Goal: Task Accomplishment & Management: Manage account settings

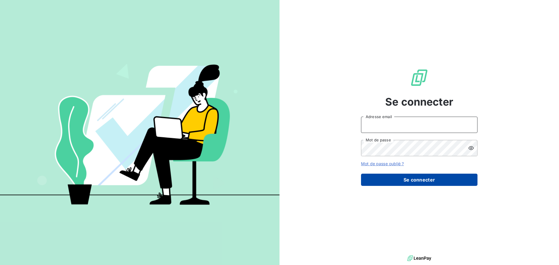
type input "[EMAIL_ADDRESS][DOMAIN_NAME]"
click at [427, 177] on button "Se connecter" at bounding box center [419, 180] width 116 height 12
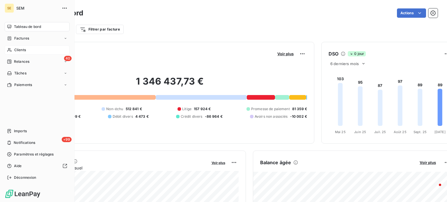
click at [10, 49] on icon at bounding box center [9, 50] width 5 height 5
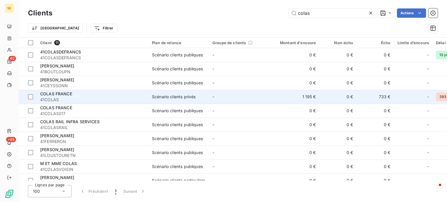
type input "colas"
click at [96, 96] on div "COLAS FRANCE" at bounding box center [92, 94] width 105 height 6
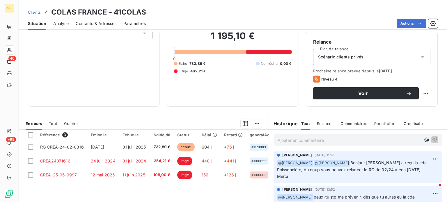
scroll to position [102, 0]
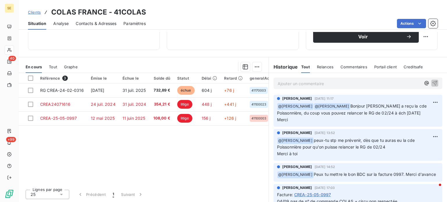
click at [36, 13] on span "Clients" at bounding box center [34, 12] width 13 height 5
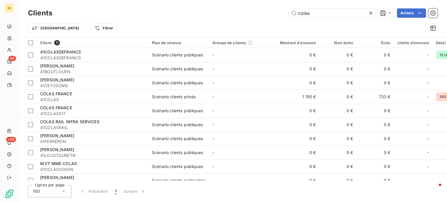
drag, startPoint x: 326, startPoint y: 13, endPoint x: 218, endPoint y: 16, distance: 107.8
click at [218, 16] on div "colas Actions" at bounding box center [248, 12] width 378 height 9
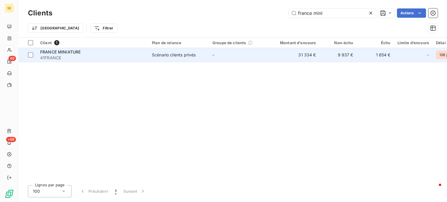
type input "france mini"
click at [116, 57] on span "41FRANCE" at bounding box center [92, 58] width 105 height 6
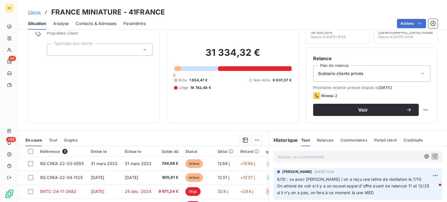
scroll to position [58, 0]
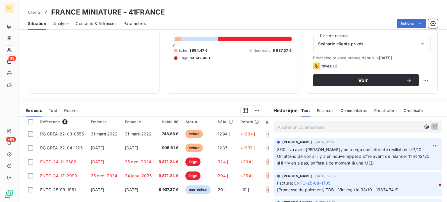
click at [36, 12] on span "Clients" at bounding box center [34, 12] width 13 height 5
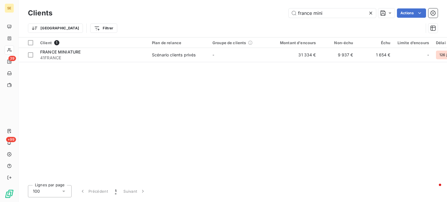
drag, startPoint x: 339, startPoint y: 12, endPoint x: 270, endPoint y: 13, distance: 68.7
click at [270, 13] on div "france mini Actions" at bounding box center [248, 12] width 378 height 9
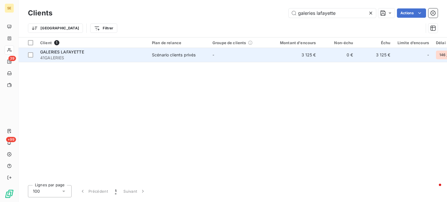
type input "galeries lafayette"
click at [63, 54] on span "GALERIES LAFAYETTE" at bounding box center [62, 51] width 44 height 5
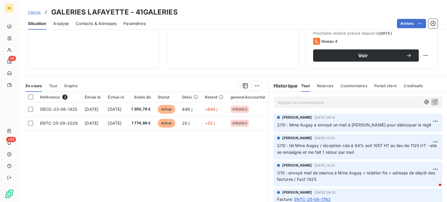
scroll to position [87, 0]
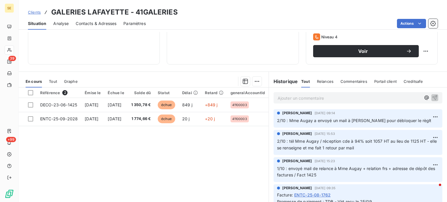
click at [284, 96] on p "Ajouter un commentaire ﻿" at bounding box center [349, 98] width 143 height 7
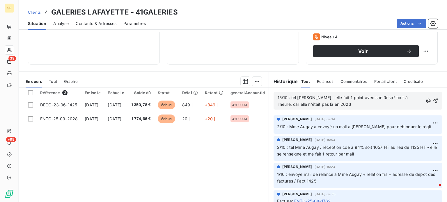
drag, startPoint x: 241, startPoint y: 201, endPoint x: 240, endPoint y: 176, distance: 25.1
click at [240, 177] on div "Référence 2 Émise le Échue le Solde dû Statut Délai Retard generalAccountId Sec…" at bounding box center [144, 144] width 250 height 112
click at [356, 106] on p "15/10 : tél [PERSON_NAME] - elle fait 1 point avec son Resp° tout à l'heure, ca…" at bounding box center [351, 101] width 146 height 13
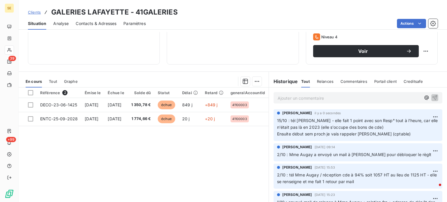
click at [36, 12] on span "Clients" at bounding box center [34, 12] width 13 height 5
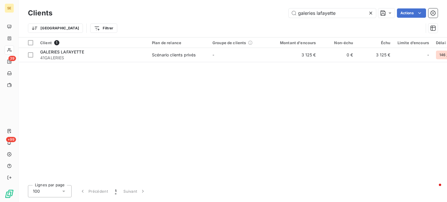
drag, startPoint x: 340, startPoint y: 15, endPoint x: 242, endPoint y: 14, distance: 97.5
click at [242, 14] on div "galeries lafayette Actions" at bounding box center [248, 12] width 378 height 9
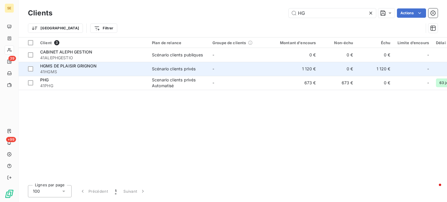
type input "HG"
click at [69, 71] on span "41HGMS" at bounding box center [92, 72] width 105 height 6
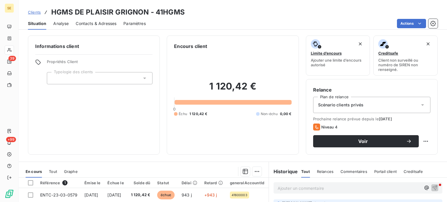
click at [98, 23] on span "Contacts & Adresses" at bounding box center [96, 24] width 41 height 6
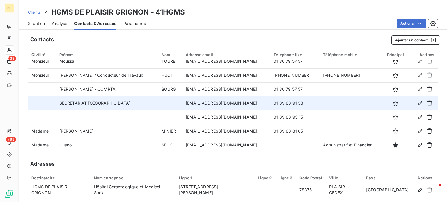
scroll to position [7, 0]
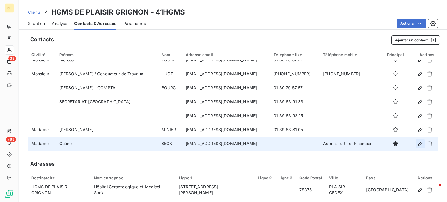
click at [418, 145] on icon "button" at bounding box center [420, 144] width 4 height 4
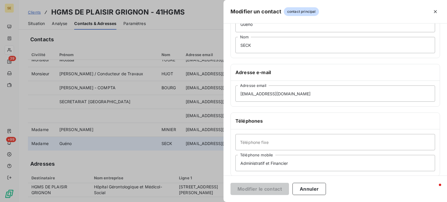
scroll to position [112, 0]
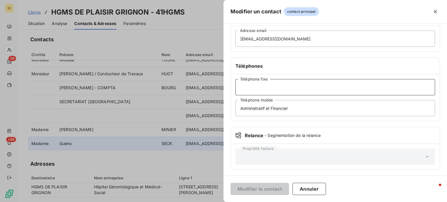
click at [279, 90] on input "Téléphone fixe" at bounding box center [336, 87] width 200 height 16
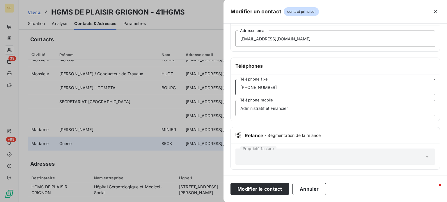
type input "[PHONE_NUMBER]"
click at [231, 183] on button "Modifier le contact" at bounding box center [260, 189] width 59 height 12
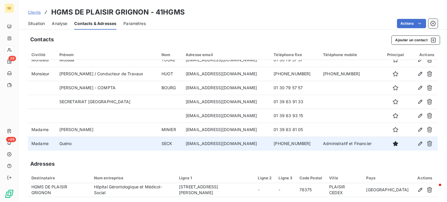
click at [34, 10] on span "Clients" at bounding box center [34, 12] width 13 height 5
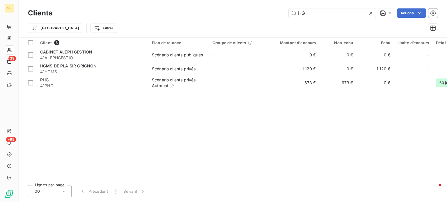
drag, startPoint x: 324, startPoint y: 12, endPoint x: 271, endPoint y: 13, distance: 53.0
click at [271, 13] on div "HG Actions" at bounding box center [248, 12] width 378 height 9
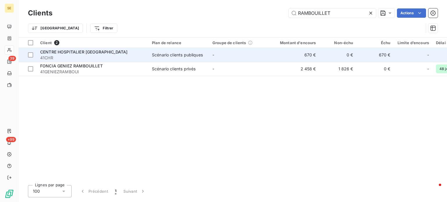
type input "RAMBOUILLET"
click at [91, 53] on span "CENTRE HOSPITALIER [GEOGRAPHIC_DATA]" at bounding box center [83, 51] width 87 height 5
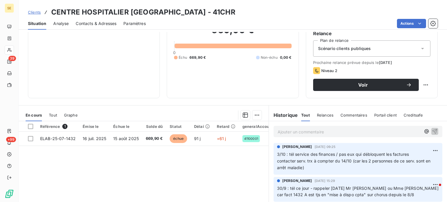
scroll to position [58, 0]
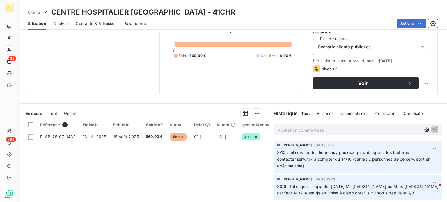
click at [34, 11] on span "Clients" at bounding box center [34, 12] width 13 height 5
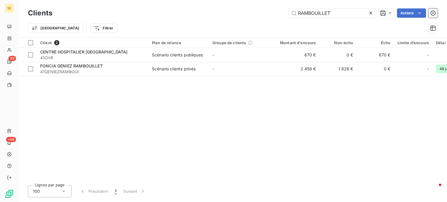
drag, startPoint x: 333, startPoint y: 16, endPoint x: 256, endPoint y: 23, distance: 77.2
click at [256, 23] on div "Clients RAMBOUILLET Actions Trier Filtrer" at bounding box center [233, 22] width 410 height 30
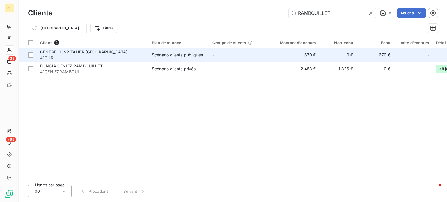
click at [85, 55] on span "41CHR" at bounding box center [92, 58] width 105 height 6
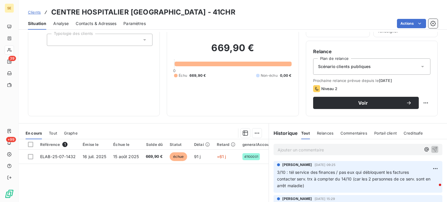
scroll to position [105, 0]
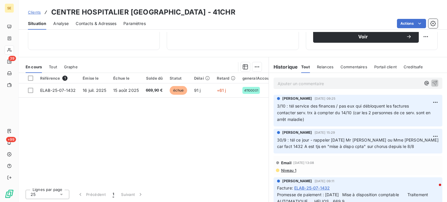
click at [337, 84] on p "Ajouter un commentaire ﻿" at bounding box center [349, 83] width 143 height 7
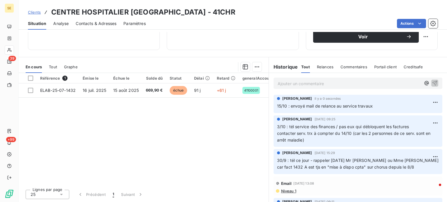
click at [34, 11] on span "Clients" at bounding box center [34, 12] width 13 height 5
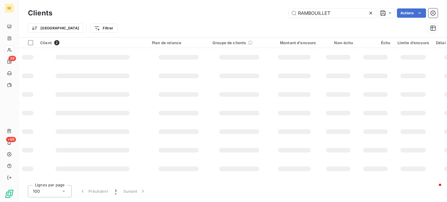
drag, startPoint x: 343, startPoint y: 8, endPoint x: 249, endPoint y: 8, distance: 93.5
click at [249, 8] on div "RAMBOUILLET Actions" at bounding box center [248, 12] width 378 height 9
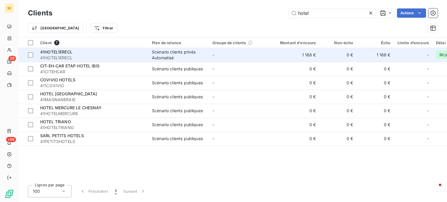
type input "hotel"
click at [55, 59] on span "41HOTEL1ERECL" at bounding box center [92, 58] width 105 height 6
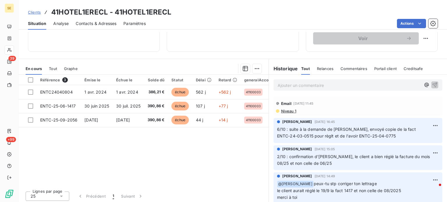
scroll to position [102, 0]
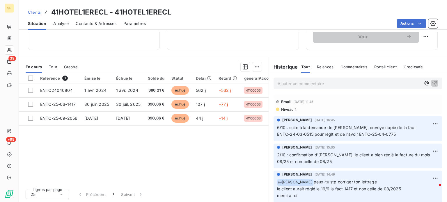
click at [284, 108] on span "Niveau 1" at bounding box center [289, 109] width 16 height 5
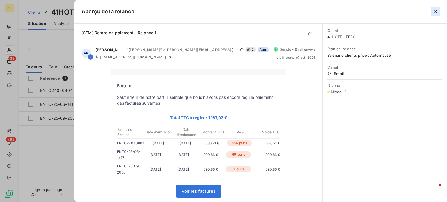
click at [435, 11] on icon "button" at bounding box center [436, 12] width 6 height 6
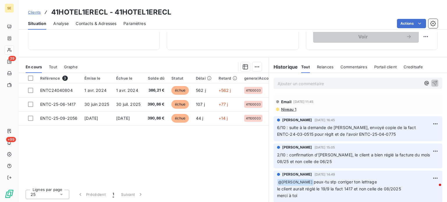
click at [300, 84] on p "Ajouter un commentaire ﻿" at bounding box center [349, 83] width 143 height 7
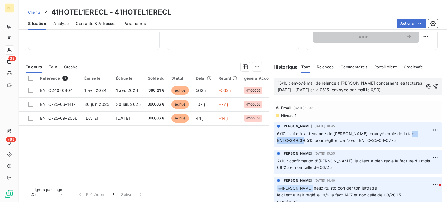
drag, startPoint x: 275, startPoint y: 141, endPoint x: 310, endPoint y: 143, distance: 35.0
click at [310, 143] on p "6/10 : suite à la demande de [PERSON_NAME], envoyé copie de la fact ENTC-24-03-…" at bounding box center [358, 137] width 162 height 13
copy span "ENTC-24-03-0515"
drag, startPoint x: 299, startPoint y: 89, endPoint x: 307, endPoint y: 91, distance: 8.6
click at [307, 91] on span "15/10 : envoyé mail de relance à [PERSON_NAME] concernant les factures [DATE] -…" at bounding box center [351, 87] width 146 height 12
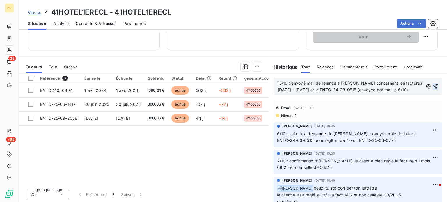
click at [433, 85] on icon "button" at bounding box center [436, 87] width 6 height 6
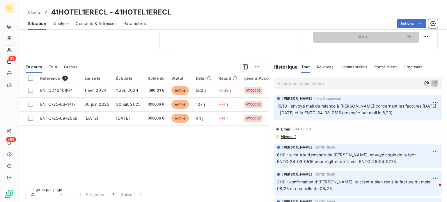
click at [35, 10] on span "Clients" at bounding box center [34, 12] width 13 height 5
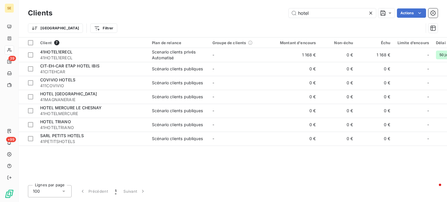
drag, startPoint x: 321, startPoint y: 10, endPoint x: 233, endPoint y: 10, distance: 88.8
click at [234, 9] on div "hotel Actions" at bounding box center [248, 12] width 378 height 9
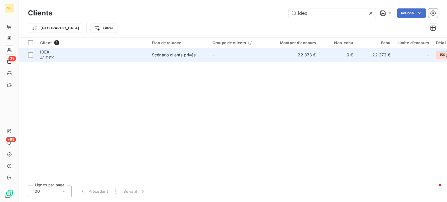
type input "idex"
click at [70, 51] on div "IDEX" at bounding box center [92, 52] width 105 height 6
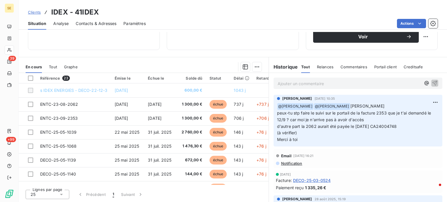
click at [53, 67] on span "Tout" at bounding box center [53, 67] width 8 height 5
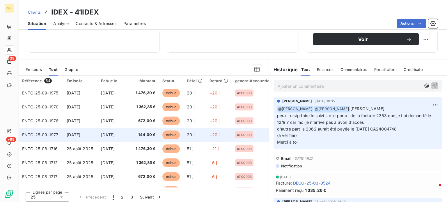
scroll to position [102, 0]
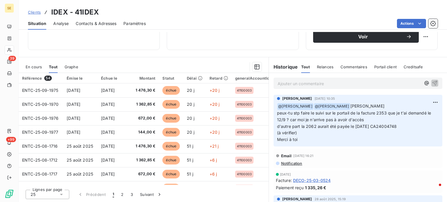
click at [35, 66] on span "En cours" at bounding box center [34, 67] width 16 height 5
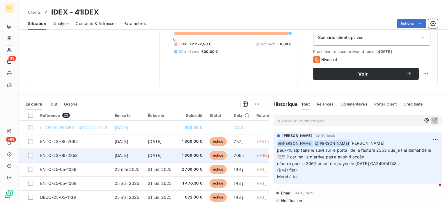
scroll to position [44, 0]
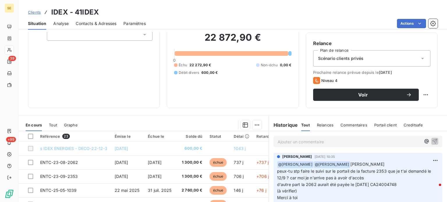
click at [294, 142] on p "Ajouter un commentaire ﻿" at bounding box center [349, 141] width 143 height 7
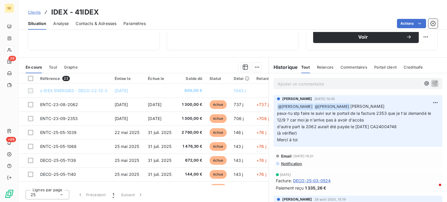
scroll to position [102, 0]
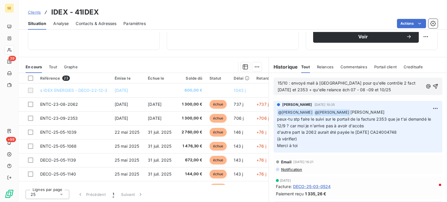
click at [335, 91] on span "15/10 : envoyé mail à [GEOGRAPHIC_DATA] pour qu'elle contrôle 2 fact [DATE] et …" at bounding box center [347, 87] width 139 height 12
click at [396, 82] on span "15/10 : envoyé mail à [GEOGRAPHIC_DATA] pour qu'elle contrôle 2 fact [DATE] et …" at bounding box center [347, 87] width 139 height 12
click at [287, 89] on span "15/10 : envoyé mail à [GEOGRAPHIC_DATA] pour qu'elle contrôle 2 fact 2062 (règl…" at bounding box center [347, 87] width 139 height 12
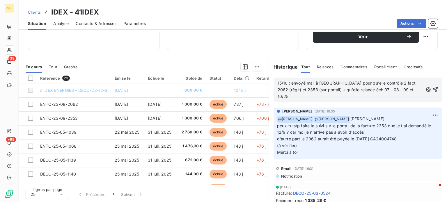
click at [402, 90] on p "15/10 : envoyé mail à [GEOGRAPHIC_DATA] pour qu'elle contrôle 2 fact 2062 (règl…" at bounding box center [351, 90] width 146 height 20
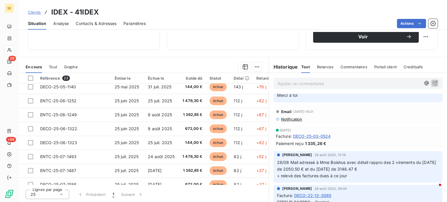
scroll to position [87, 0]
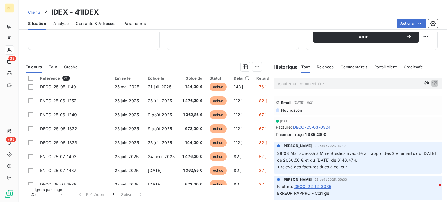
click at [36, 11] on span "Clients" at bounding box center [34, 12] width 13 height 5
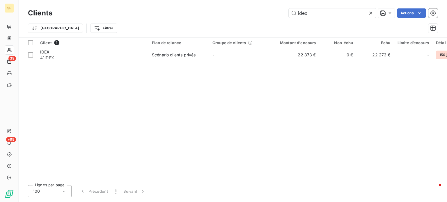
drag, startPoint x: 308, startPoint y: 14, endPoint x: 273, endPoint y: 14, distance: 34.9
click at [273, 14] on div "idex Actions" at bounding box center [248, 12] width 378 height 9
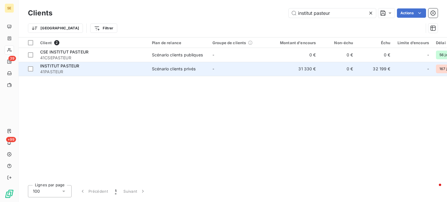
type input "institut pasteur"
click at [180, 68] on div "Scénario clients privés" at bounding box center [174, 69] width 44 height 6
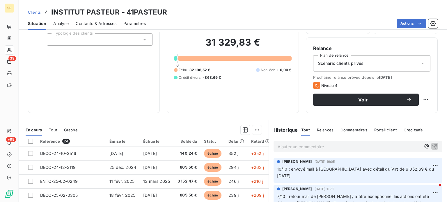
scroll to position [29, 0]
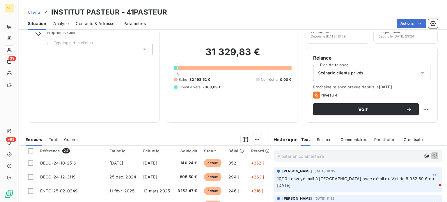
click at [31, 11] on span "Clients" at bounding box center [34, 12] width 13 height 5
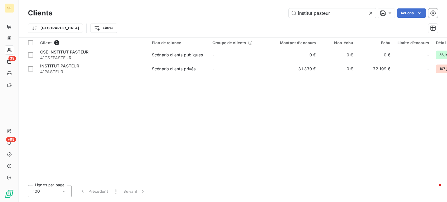
drag, startPoint x: 338, startPoint y: 11, endPoint x: 269, endPoint y: 15, distance: 69.4
click at [269, 15] on div "institut pasteur Actions" at bounding box center [248, 12] width 378 height 9
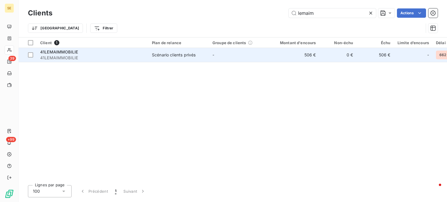
type input "lemaim"
click at [116, 58] on span "41LEMAIMMOBILIE" at bounding box center [92, 58] width 105 height 6
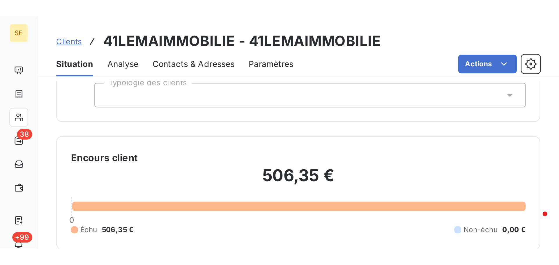
scroll to position [39, 0]
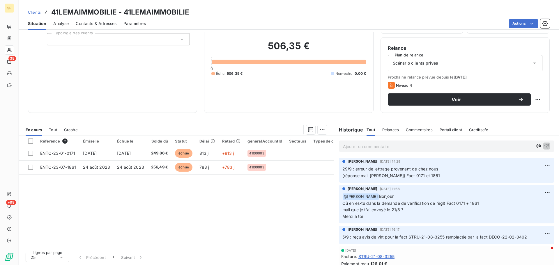
click at [31, 11] on span "Clients" at bounding box center [34, 12] width 13 height 5
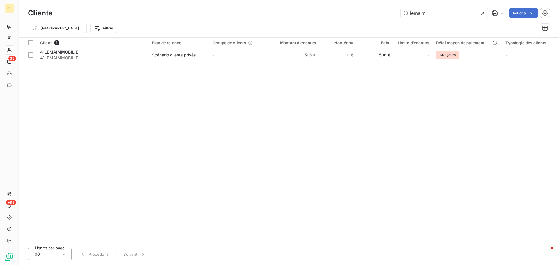
drag, startPoint x: 432, startPoint y: 15, endPoint x: 330, endPoint y: 14, distance: 102.8
click at [330, 14] on div "lemaim Actions" at bounding box center [304, 12] width 490 height 9
type input "idex"
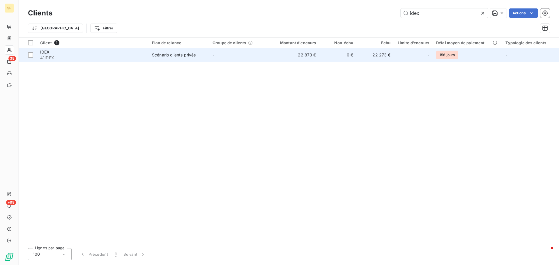
click at [54, 52] on div "IDEX" at bounding box center [92, 52] width 105 height 6
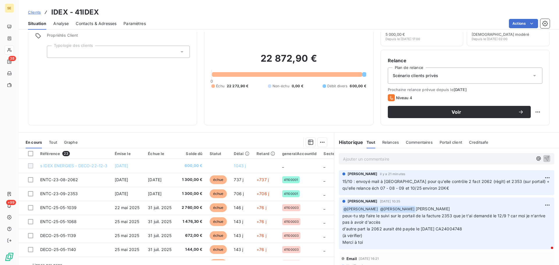
scroll to position [39, 0]
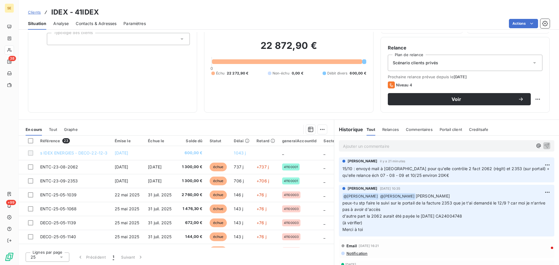
click at [31, 13] on span "Clients" at bounding box center [34, 12] width 13 height 5
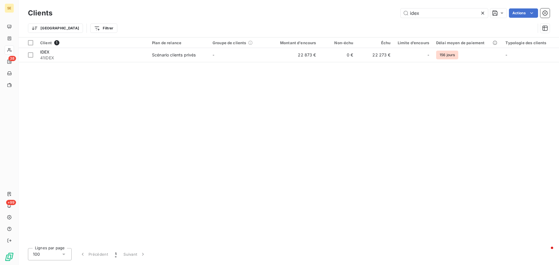
drag, startPoint x: 424, startPoint y: 13, endPoint x: 383, endPoint y: 12, distance: 41.4
click at [384, 12] on div "idex Actions" at bounding box center [304, 12] width 490 height 9
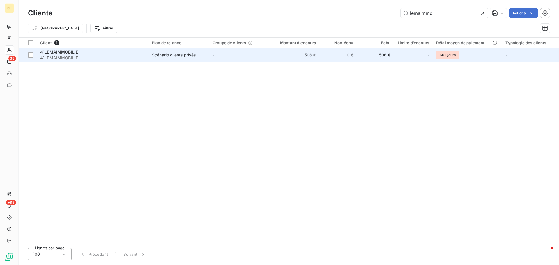
type input "lemaimmo"
click at [75, 54] on div "41LEMAIMMOBILIE" at bounding box center [92, 52] width 105 height 6
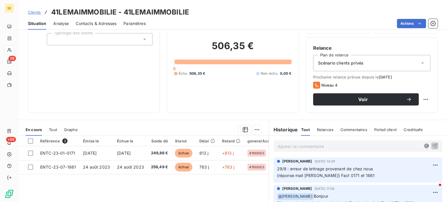
click at [326, 144] on p "Ajouter un commentaire ﻿" at bounding box center [349, 146] width 143 height 7
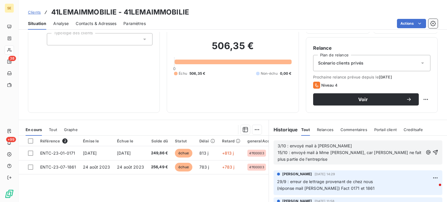
click at [312, 148] on p "3/10 : envoyé mail à [PERSON_NAME] 15/10 : envoyé mail à Mme [PERSON_NAME], car…" at bounding box center [351, 153] width 146 height 20
click at [314, 152] on span "3/10 : envoyé mail de relance à [PERSON_NAME] 15/10 : envoyé mail à Mme Lebouyo…" at bounding box center [347, 153] width 138 height 18
click at [342, 162] on p "3/10 : envoyé mail de relance à [PERSON_NAME] 15/10 : envoyé mail relance à Mme…" at bounding box center [351, 153] width 146 height 20
click at [313, 151] on span "3/10 : envoyé mail de relance à [PERSON_NAME] 15/10 : envoyé mail relance à Mme…" at bounding box center [334, 153] width 112 height 18
click at [348, 162] on p "3/10 : envoyé mail de relance à [PERSON_NAME] 15/10 : envoyé mail de relance à …" at bounding box center [351, 153] width 146 height 20
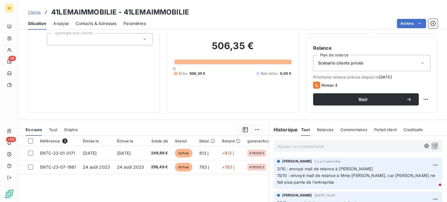
click at [38, 11] on span "Clients" at bounding box center [34, 12] width 13 height 5
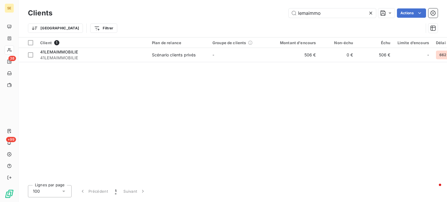
drag, startPoint x: 339, startPoint y: 13, endPoint x: 224, endPoint y: 13, distance: 115.3
click at [226, 13] on div "lemaimmo Actions" at bounding box center [248, 12] width 378 height 9
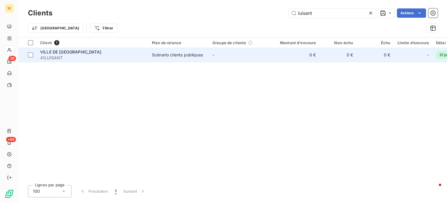
type input "luisant"
click at [79, 59] on span "41LUISANT" at bounding box center [92, 58] width 105 height 6
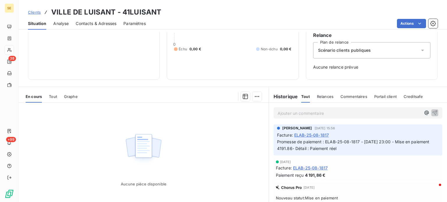
scroll to position [58, 0]
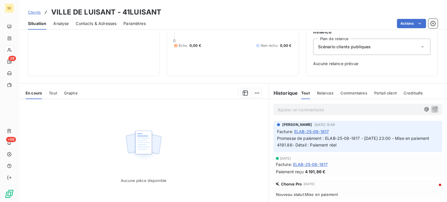
click at [37, 12] on span "Clients" at bounding box center [34, 12] width 13 height 5
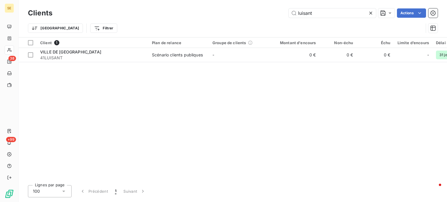
drag, startPoint x: 333, startPoint y: 12, endPoint x: 148, endPoint y: 13, distance: 185.2
click at [150, 14] on div "luisant Actions" at bounding box center [248, 12] width 378 height 9
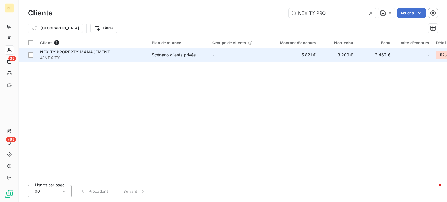
type input "NEXITY PRO"
click at [101, 57] on span "41NEXITY" at bounding box center [92, 58] width 105 height 6
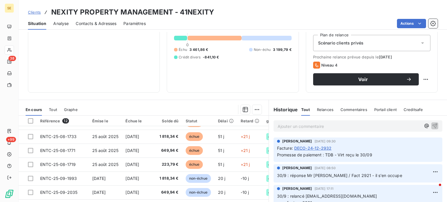
scroll to position [102, 0]
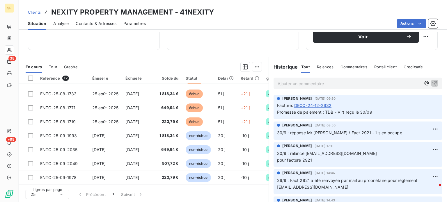
click at [309, 81] on p "Ajouter un commentaire ﻿" at bounding box center [349, 83] width 143 height 7
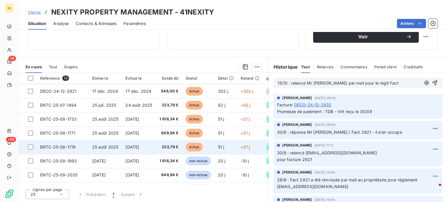
scroll to position [0, 0]
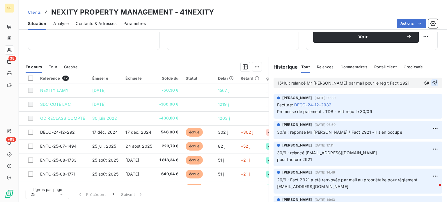
click at [432, 84] on icon "button" at bounding box center [435, 83] width 6 height 6
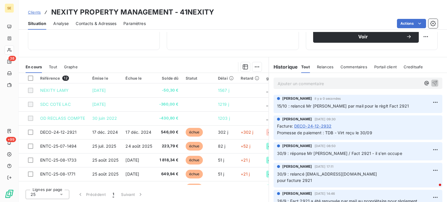
click at [97, 24] on span "Contacts & Adresses" at bounding box center [96, 24] width 41 height 6
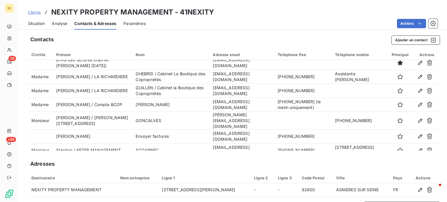
scroll to position [246, 0]
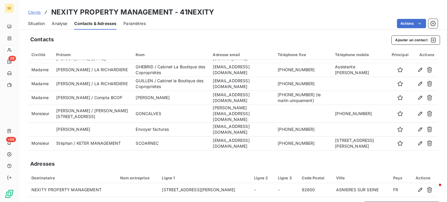
click at [33, 13] on span "Clients" at bounding box center [34, 12] width 13 height 5
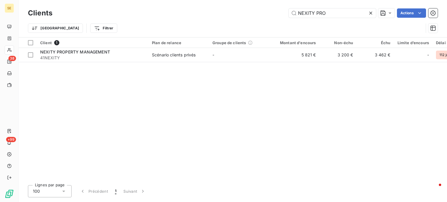
drag, startPoint x: 327, startPoint y: 13, endPoint x: 220, endPoint y: 18, distance: 107.8
click at [220, 18] on div "Clients NEXITY PRO Actions" at bounding box center [233, 13] width 410 height 12
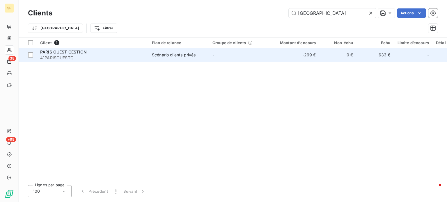
type input "[GEOGRAPHIC_DATA]"
click at [89, 54] on div "PARIS OUEST GESTION" at bounding box center [92, 52] width 105 height 6
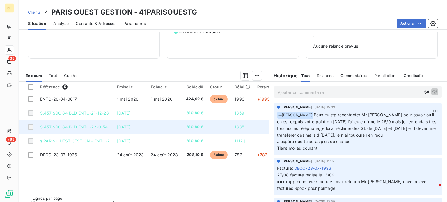
scroll to position [84, 0]
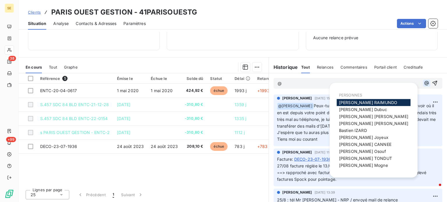
click at [424, 82] on icon "button" at bounding box center [427, 83] width 6 height 6
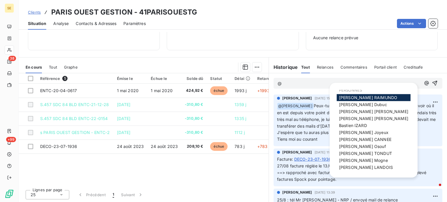
scroll to position [0, 0]
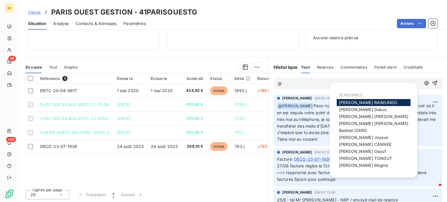
click at [377, 104] on span "[PERSON_NAME]" at bounding box center [368, 102] width 58 height 5
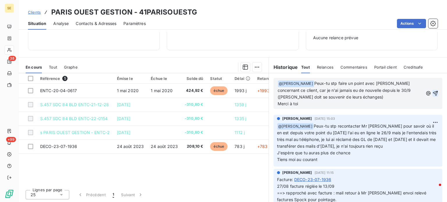
click at [433, 96] on icon "button" at bounding box center [435, 93] width 5 height 5
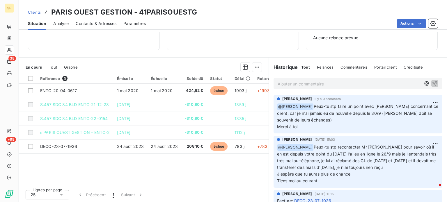
click at [34, 11] on span "Clients" at bounding box center [34, 12] width 13 height 5
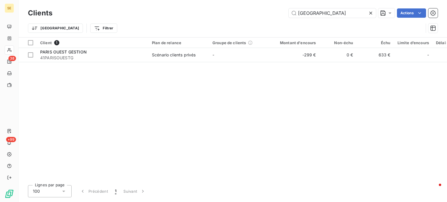
drag, startPoint x: 330, startPoint y: 15, endPoint x: 214, endPoint y: 18, distance: 116.8
click at [214, 18] on div "Clients paris ouest Actions" at bounding box center [233, 13] width 410 height 12
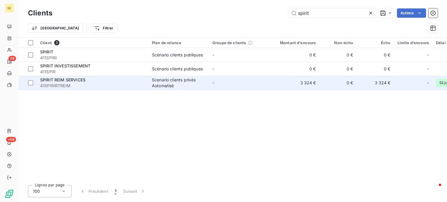
type input "spirit"
click at [89, 82] on div "SPIRIT REIM SERVICES" at bounding box center [92, 80] width 105 height 6
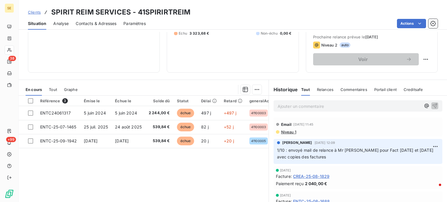
scroll to position [102, 0]
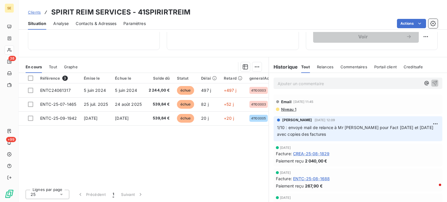
click at [288, 110] on span "Niveau 1" at bounding box center [289, 109] width 16 height 5
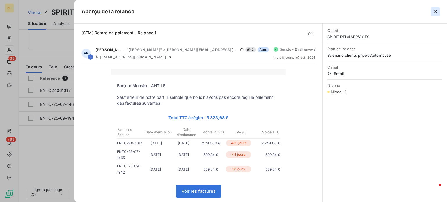
click at [436, 11] on icon "button" at bounding box center [435, 11] width 3 height 3
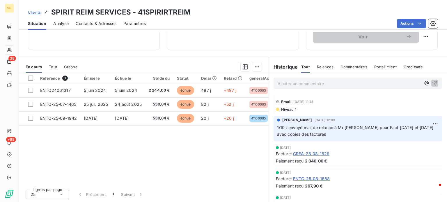
click at [55, 66] on span "Tout" at bounding box center [53, 67] width 8 height 5
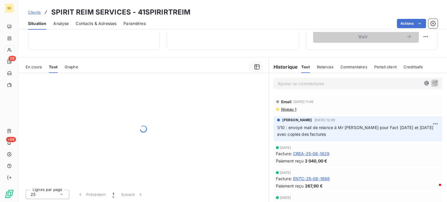
click at [31, 68] on span "En cours" at bounding box center [34, 67] width 16 height 5
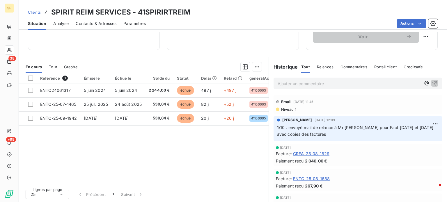
click at [56, 66] on span "Tout" at bounding box center [53, 67] width 8 height 5
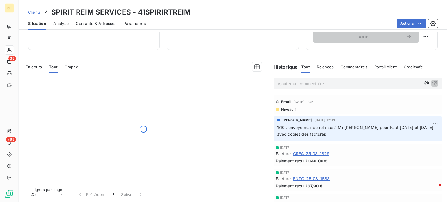
click at [39, 67] on span "En cours" at bounding box center [34, 67] width 16 height 5
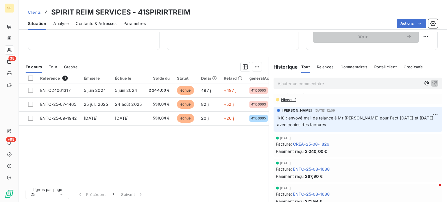
scroll to position [0, 0]
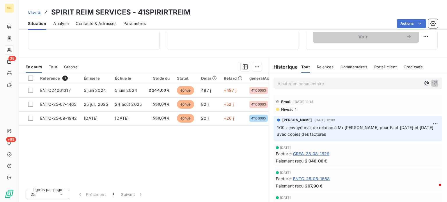
click at [309, 82] on p "Ajouter un commentaire ﻿" at bounding box center [349, 83] width 143 height 7
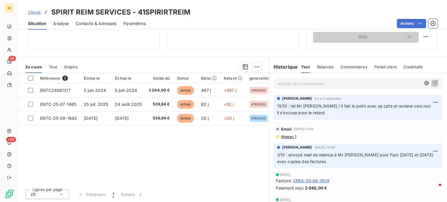
click at [32, 14] on span "Clients" at bounding box center [34, 12] width 13 height 5
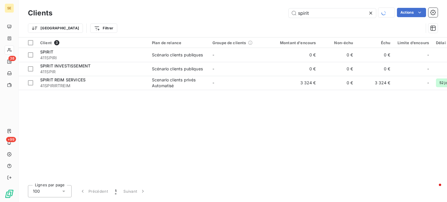
drag, startPoint x: 308, startPoint y: 14, endPoint x: 255, endPoint y: 12, distance: 53.3
click at [255, 12] on div "spirit Actions" at bounding box center [248, 13] width 378 height 10
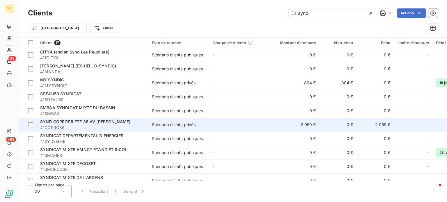
type input "synd"
click at [102, 122] on span "SYND COPROPRIETE 36 AV [PERSON_NAME]" at bounding box center [85, 121] width 90 height 5
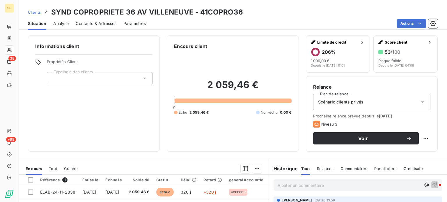
click at [107, 22] on span "Contacts & Adresses" at bounding box center [96, 24] width 41 height 6
